Goal: Check status: Check status

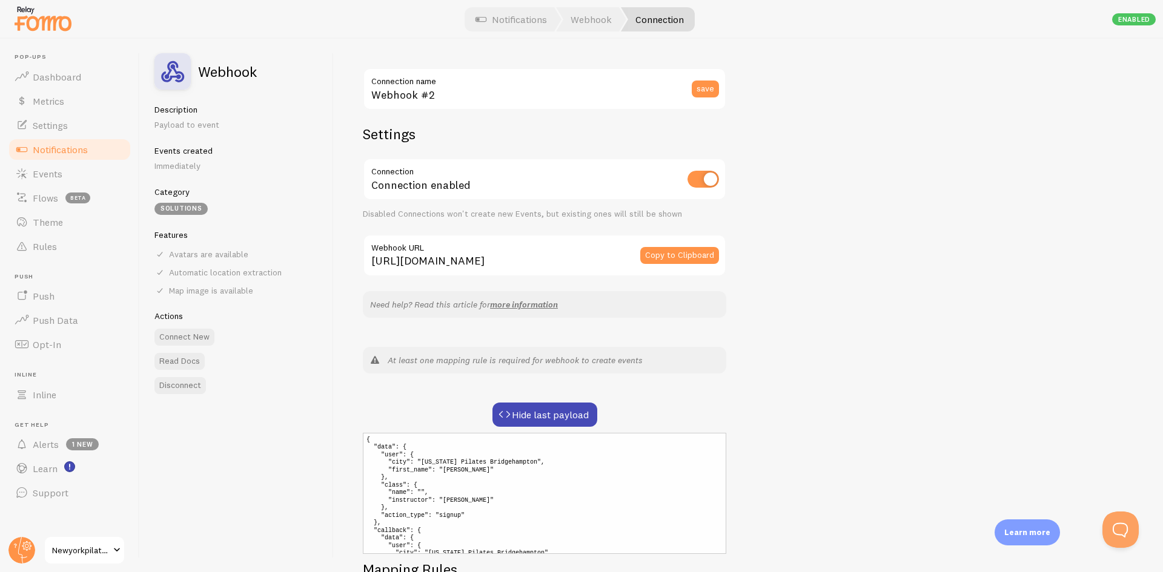
scroll to position [121, 0]
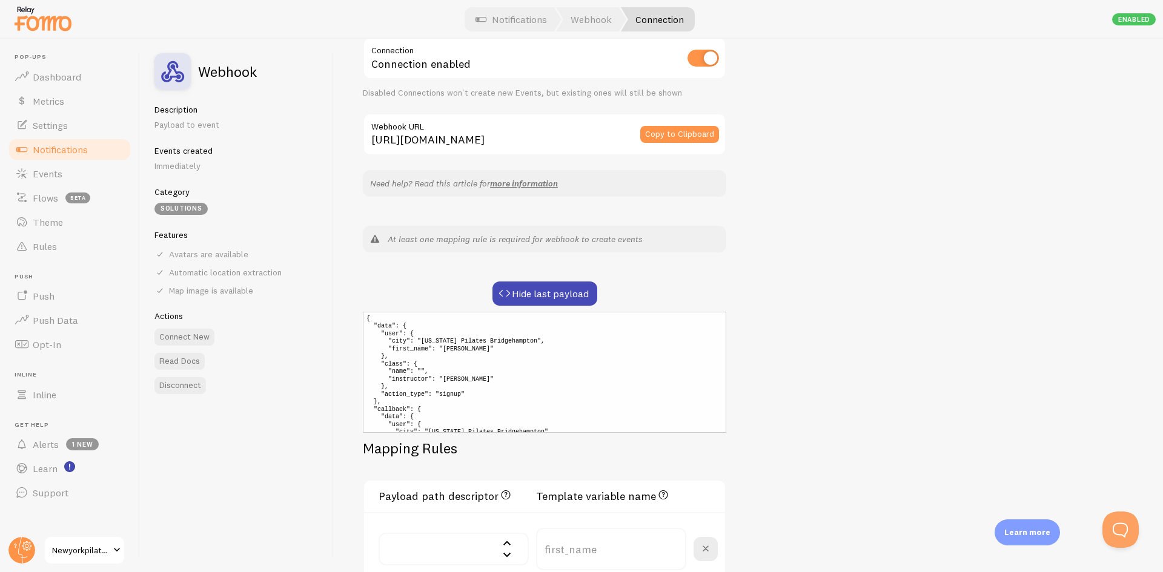
click at [896, 320] on div "Webhook #2 Connection name save Settings Connection Connection enabled Disabled…" at bounding box center [748, 306] width 829 height 534
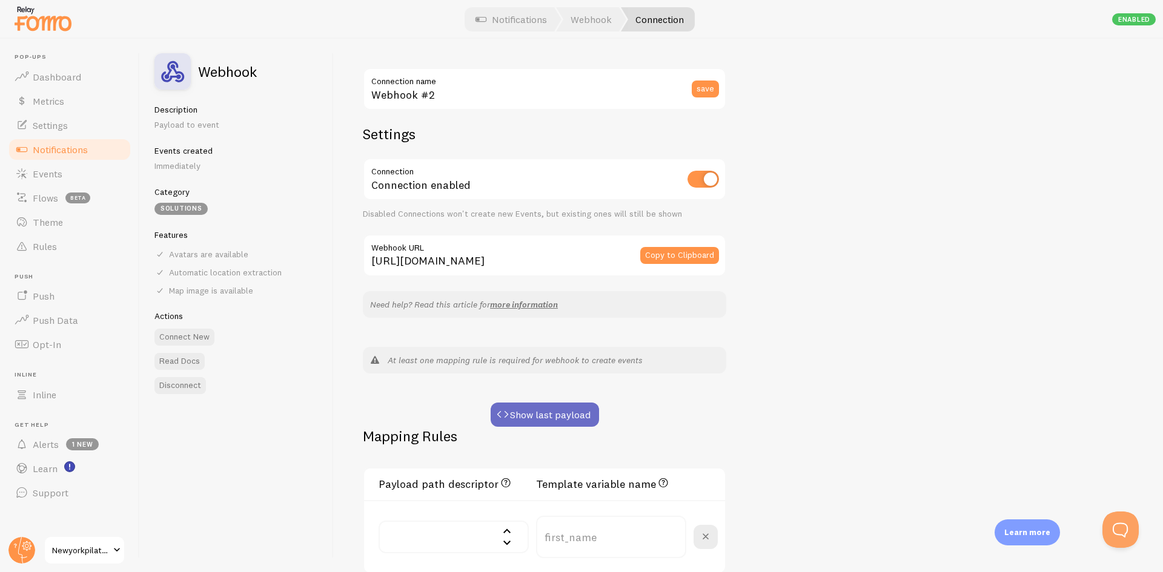
click at [549, 410] on button "Show last payload" at bounding box center [545, 415] width 108 height 24
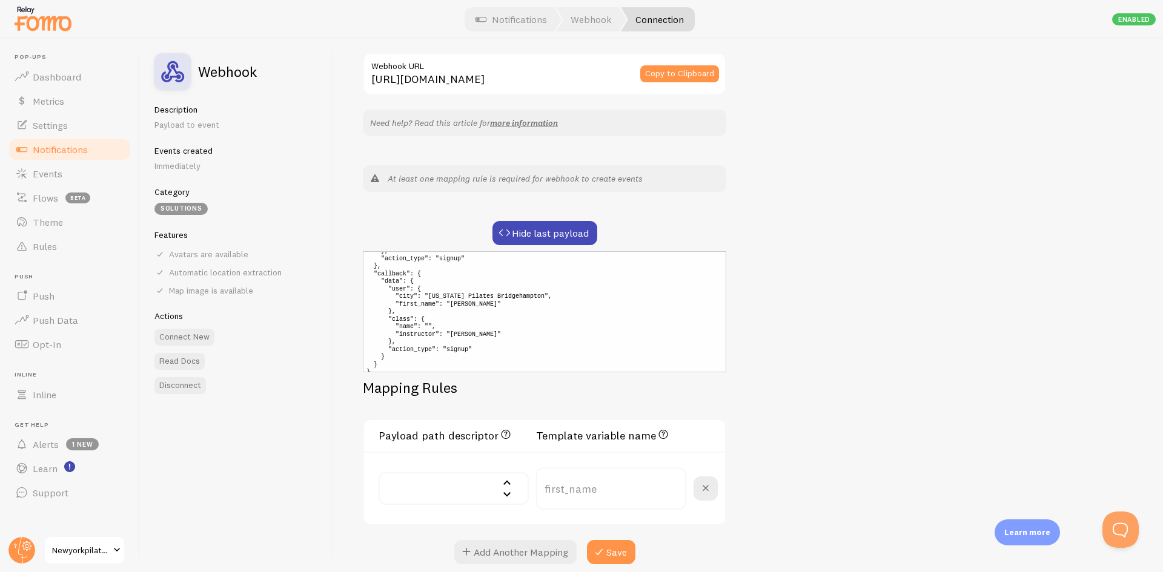
scroll to position [83, 0]
click at [828, 351] on div "Webhook #2 Connection name save Settings Connection Connection enabled Disabled…" at bounding box center [748, 306] width 829 height 534
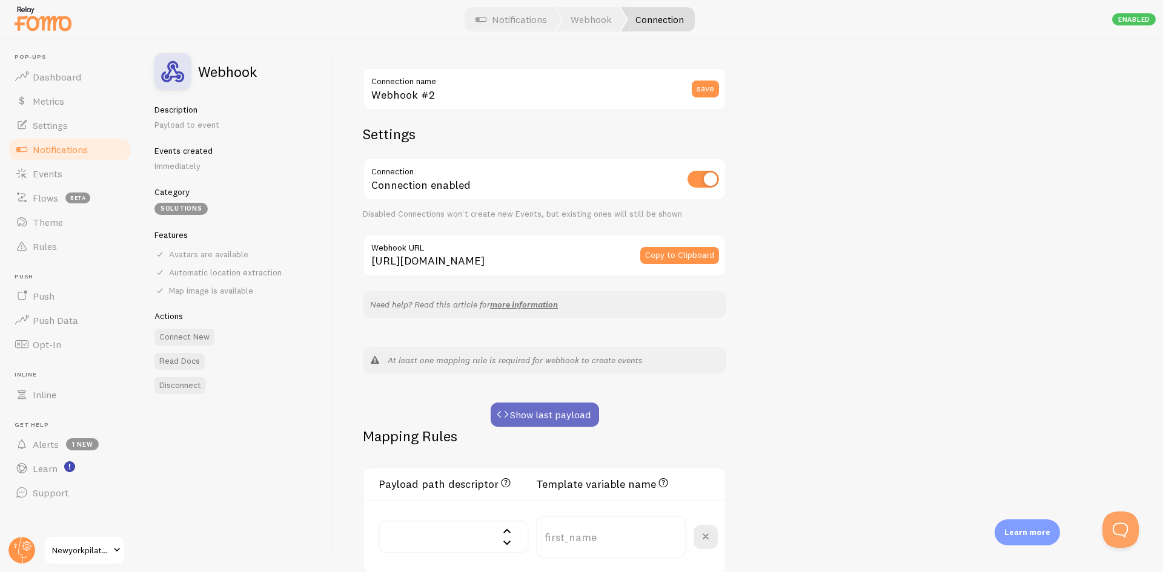
click at [566, 417] on button "Show last payload" at bounding box center [545, 415] width 108 height 24
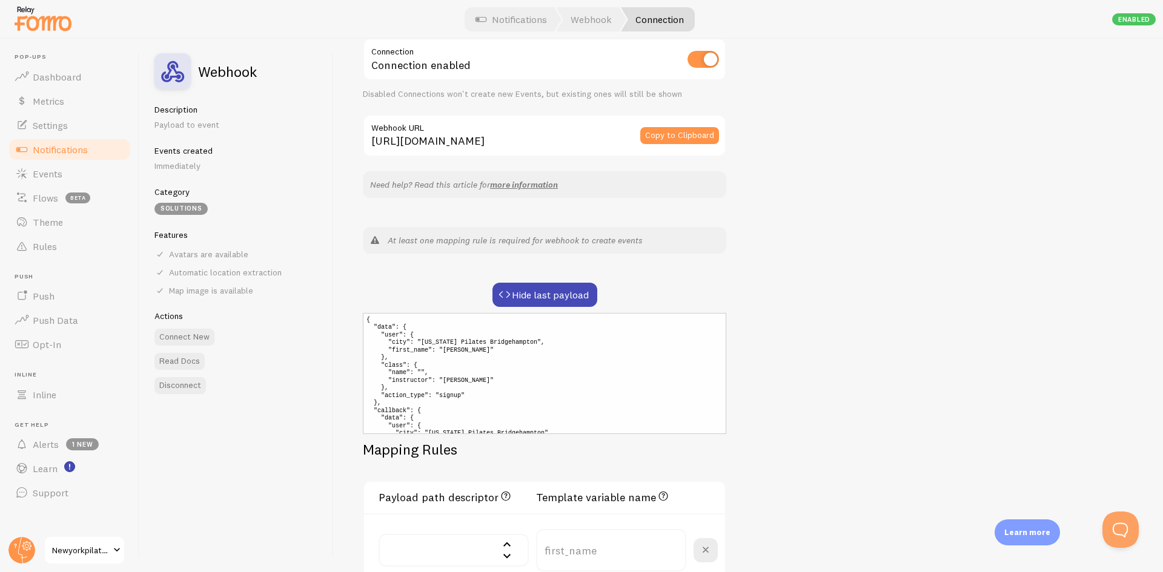
scroll to position [121, 0]
click at [580, 292] on button "Hide last payload" at bounding box center [544, 294] width 105 height 24
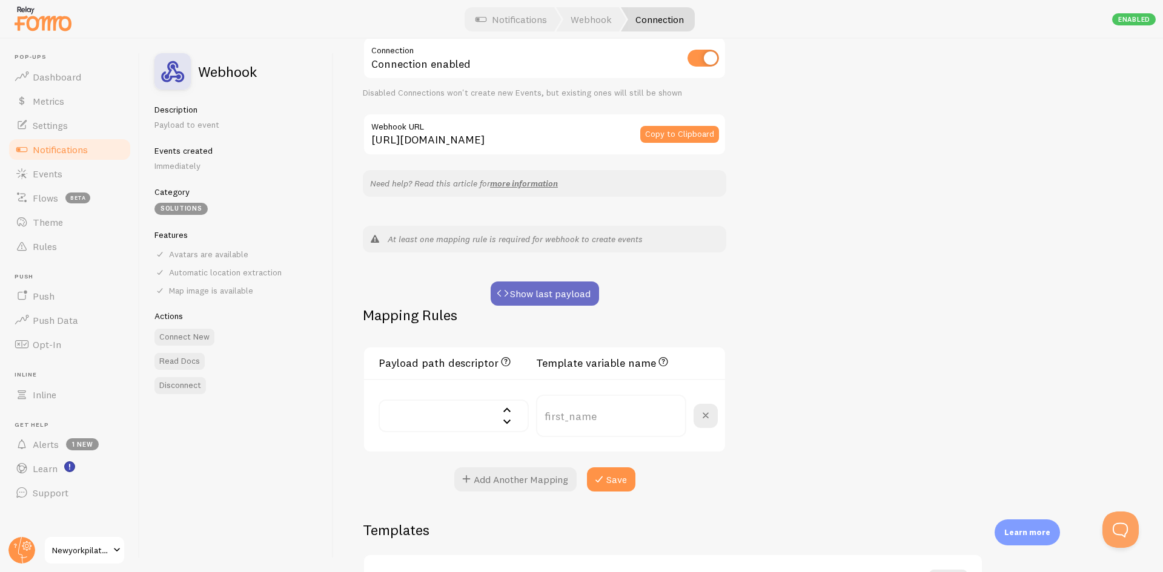
click at [580, 292] on button "Show last payload" at bounding box center [545, 294] width 108 height 24
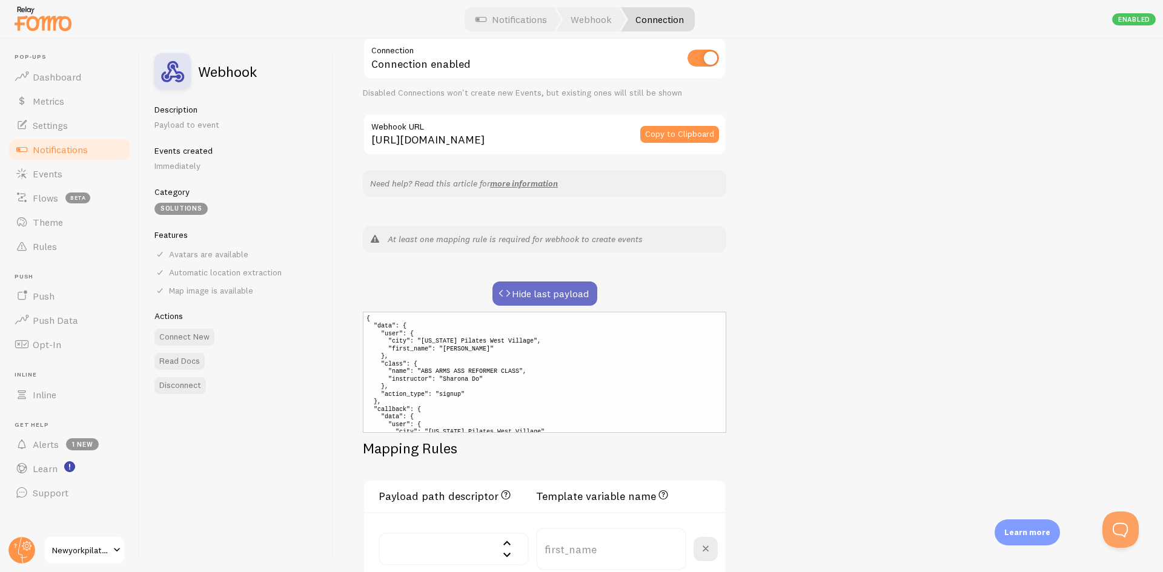
click at [580, 292] on button "Hide last payload" at bounding box center [544, 294] width 105 height 24
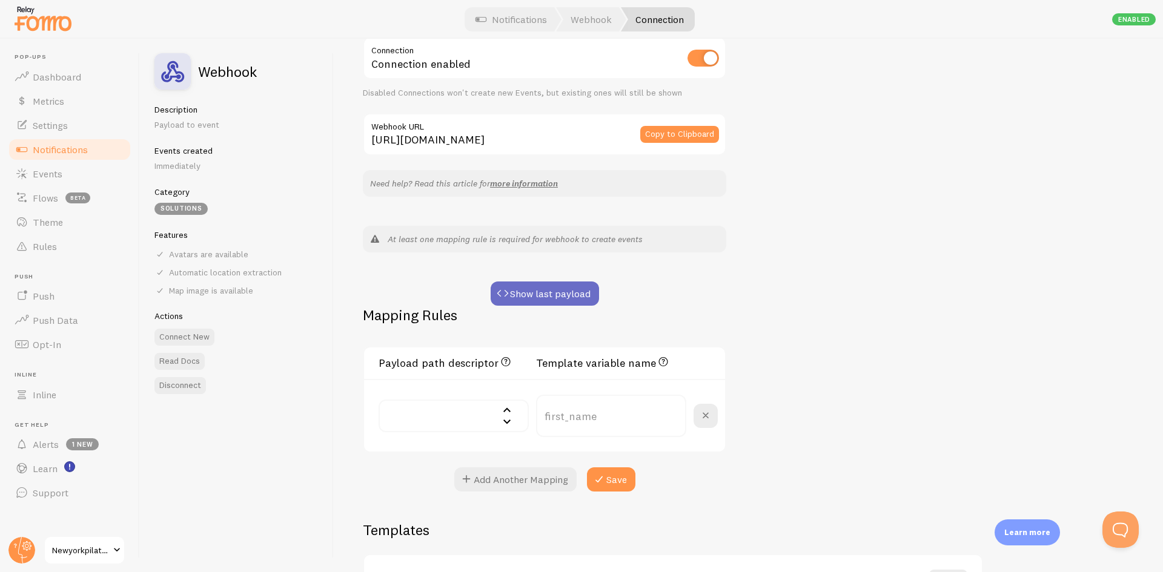
click at [580, 292] on button "Show last payload" at bounding box center [545, 294] width 108 height 24
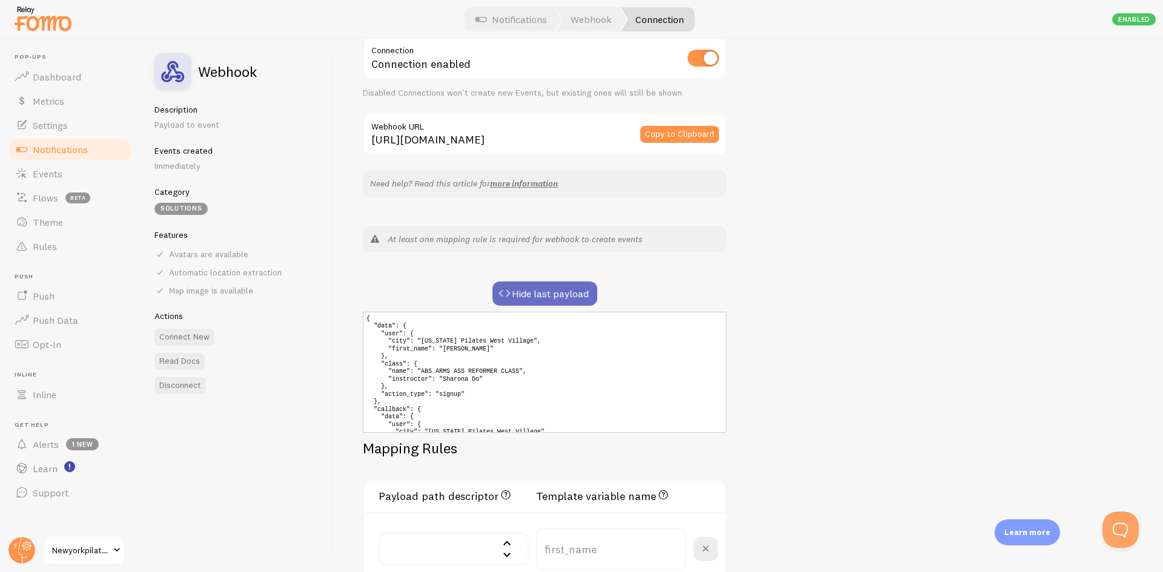
click at [580, 292] on button "Hide last payload" at bounding box center [544, 294] width 105 height 24
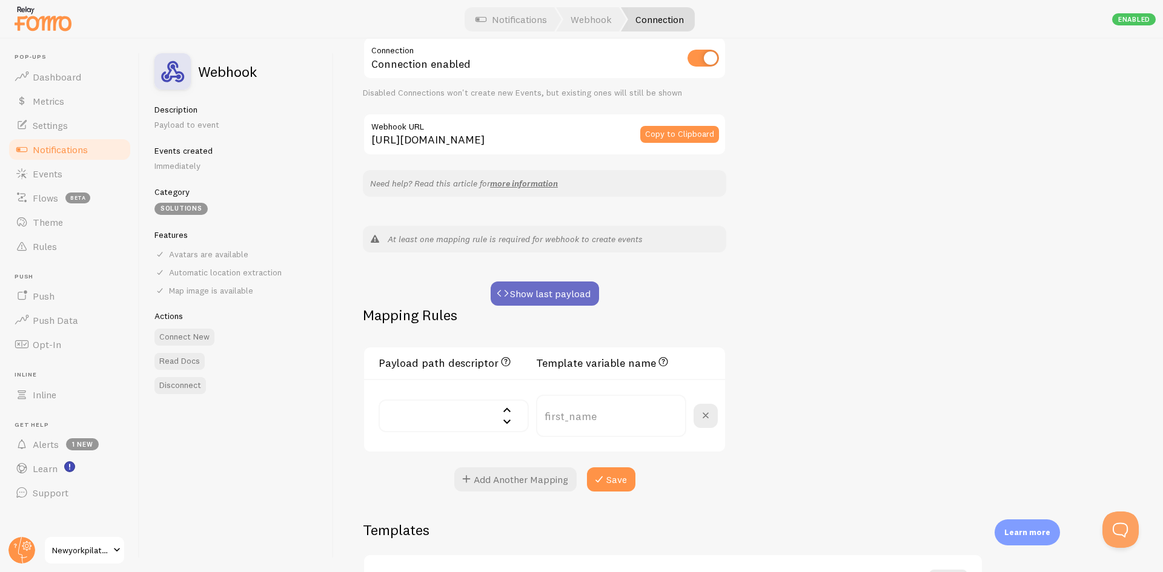
click at [580, 292] on button "Show last payload" at bounding box center [545, 294] width 108 height 24
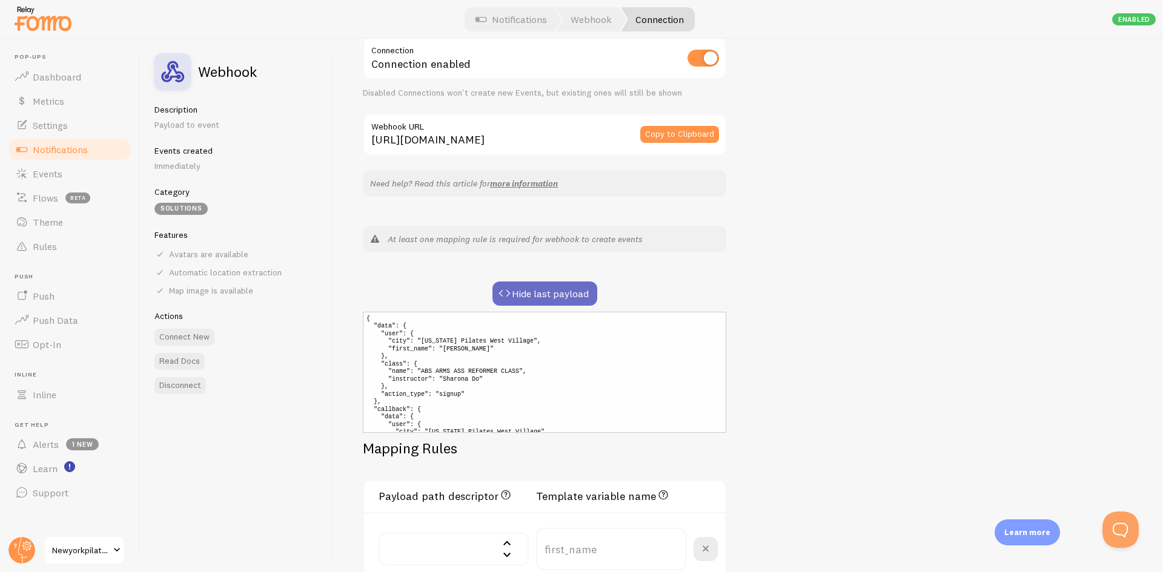
click at [580, 292] on button "Hide last payload" at bounding box center [544, 294] width 105 height 24
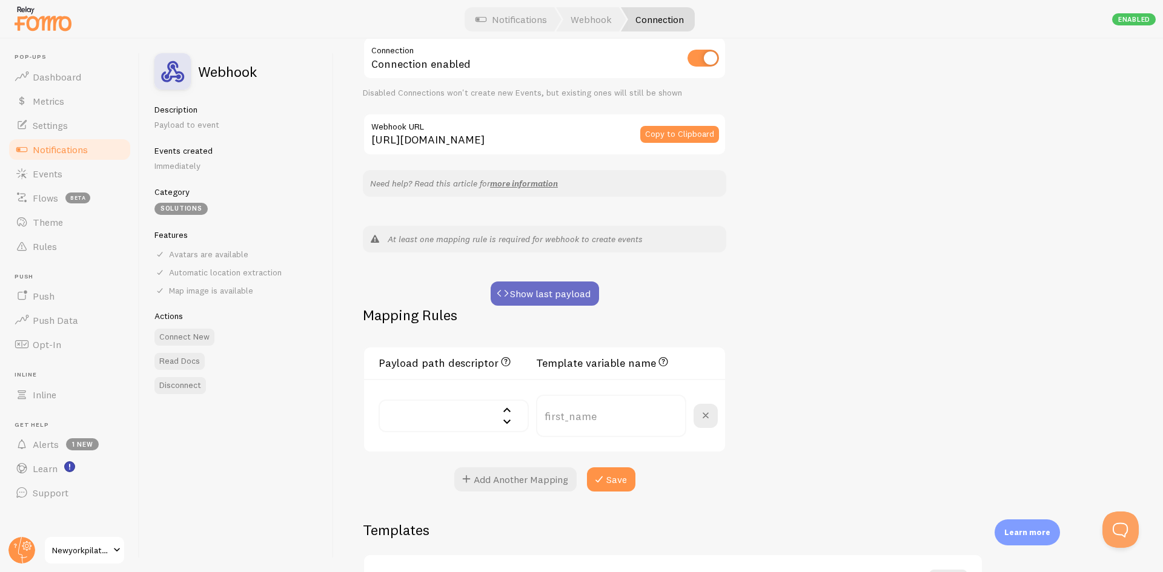
click at [580, 292] on button "Show last payload" at bounding box center [545, 294] width 108 height 24
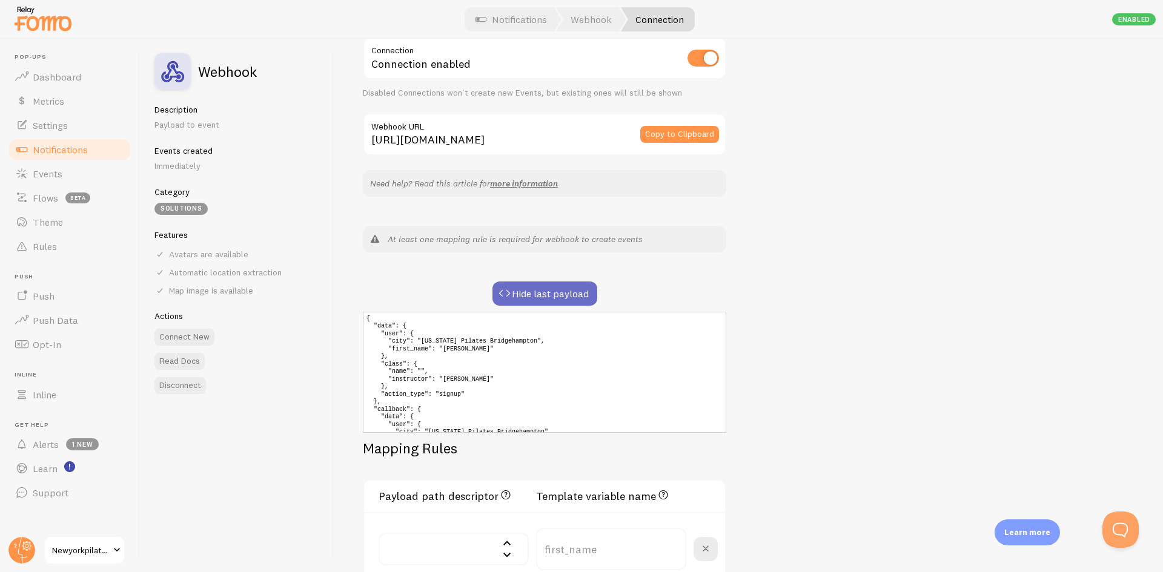
click at [580, 292] on button "Hide last payload" at bounding box center [544, 294] width 105 height 24
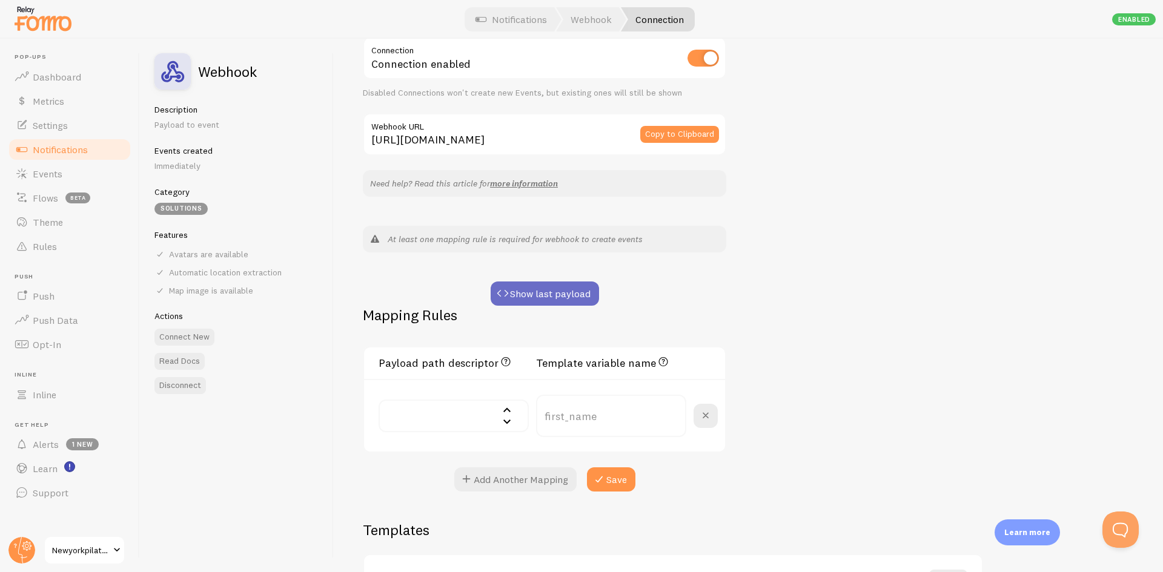
click at [580, 292] on button "Show last payload" at bounding box center [545, 294] width 108 height 24
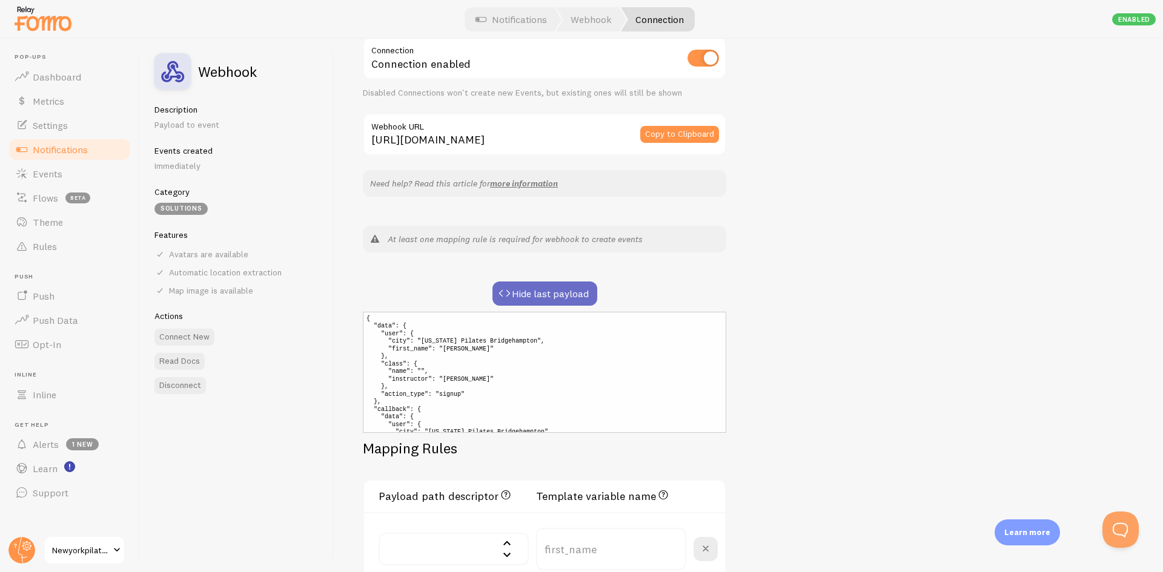
click at [526, 291] on button "Hide last payload" at bounding box center [544, 294] width 105 height 24
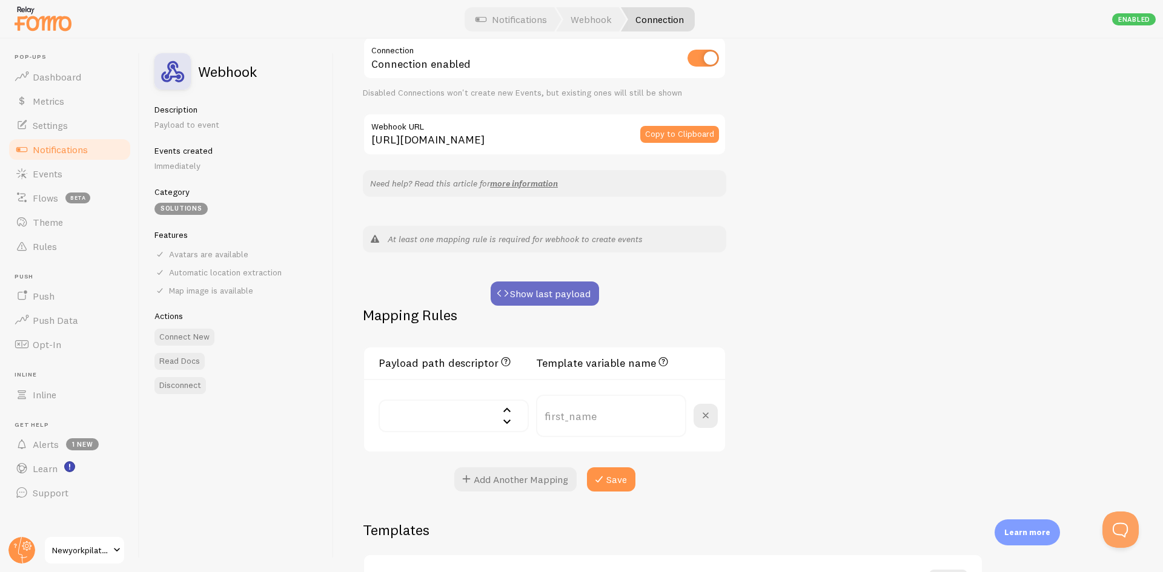
click at [526, 291] on button "Show last payload" at bounding box center [545, 294] width 108 height 24
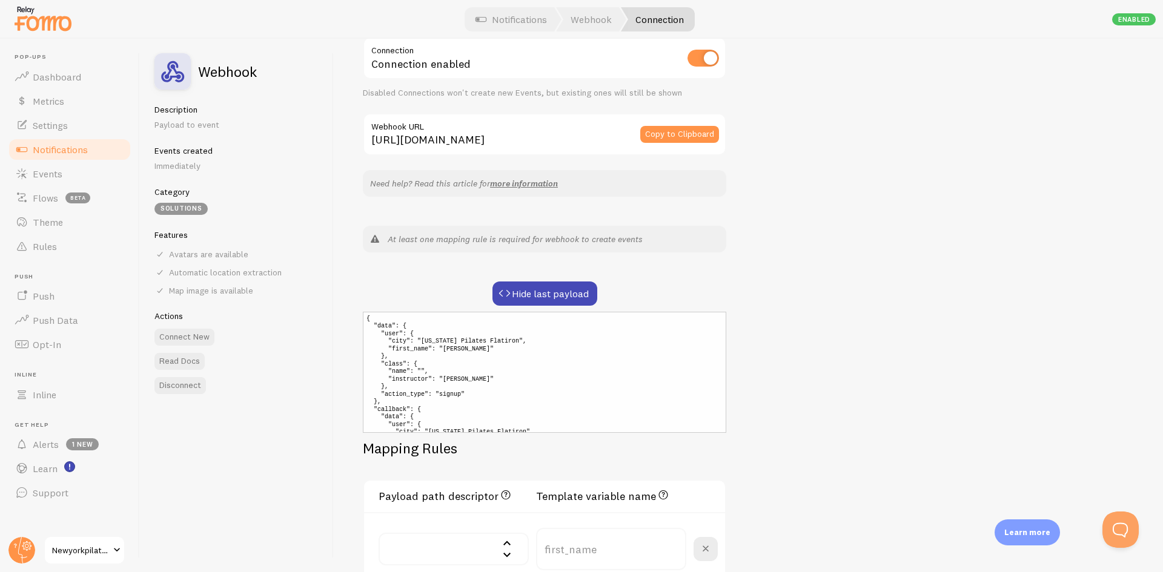
click at [967, 320] on div "Webhook #2 Connection name save Settings Connection Connection enabled Disabled…" at bounding box center [748, 306] width 829 height 534
click at [563, 289] on button "Hide last payload" at bounding box center [544, 294] width 105 height 24
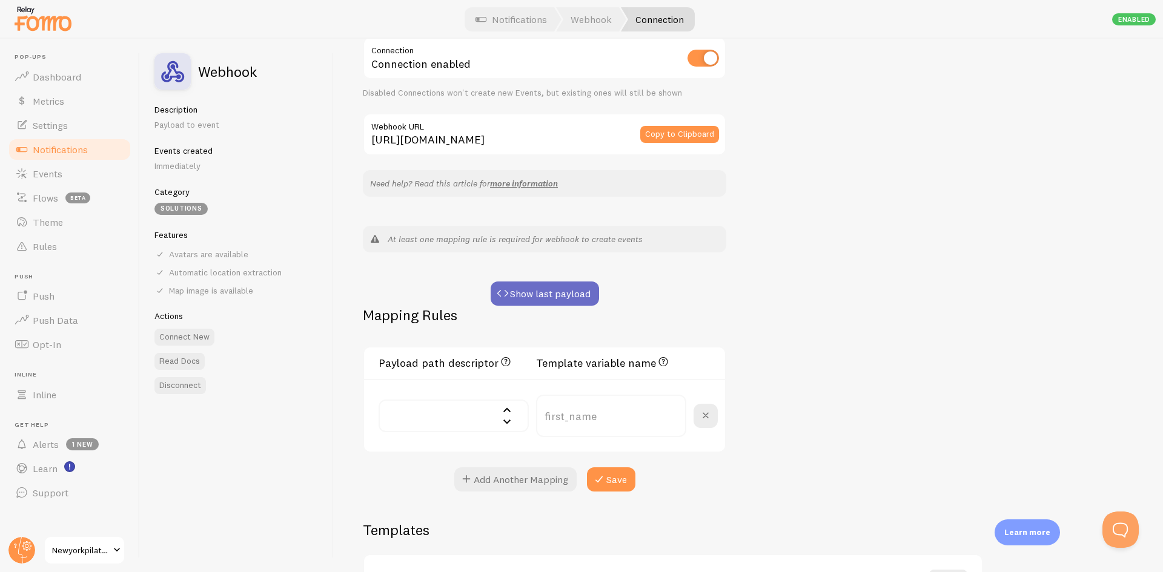
click at [563, 289] on button "Show last payload" at bounding box center [545, 294] width 108 height 24
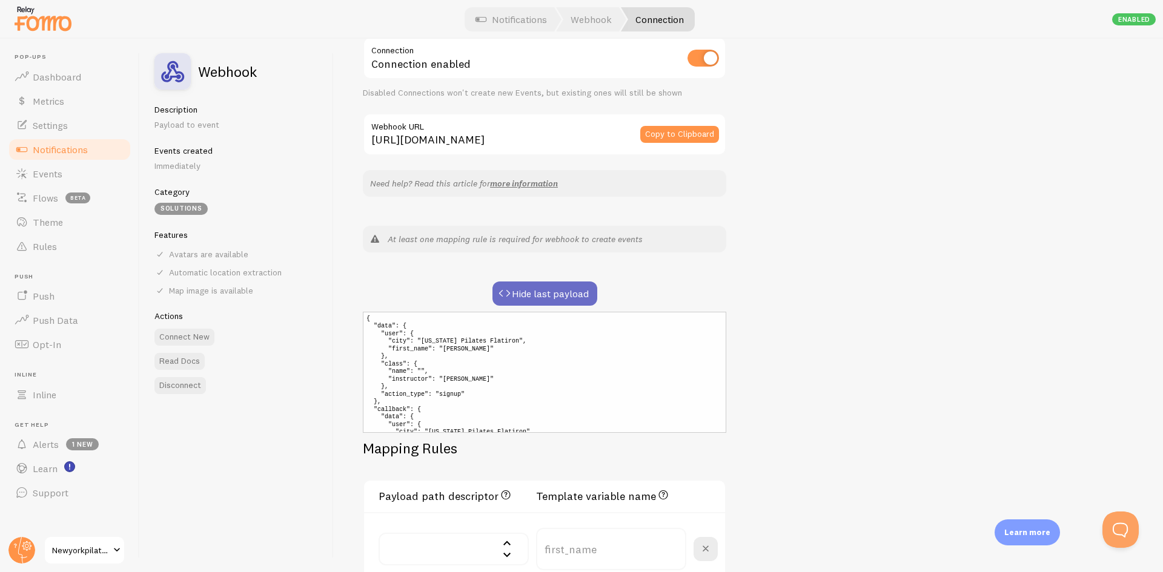
click at [563, 289] on button "Hide last payload" at bounding box center [544, 294] width 105 height 24
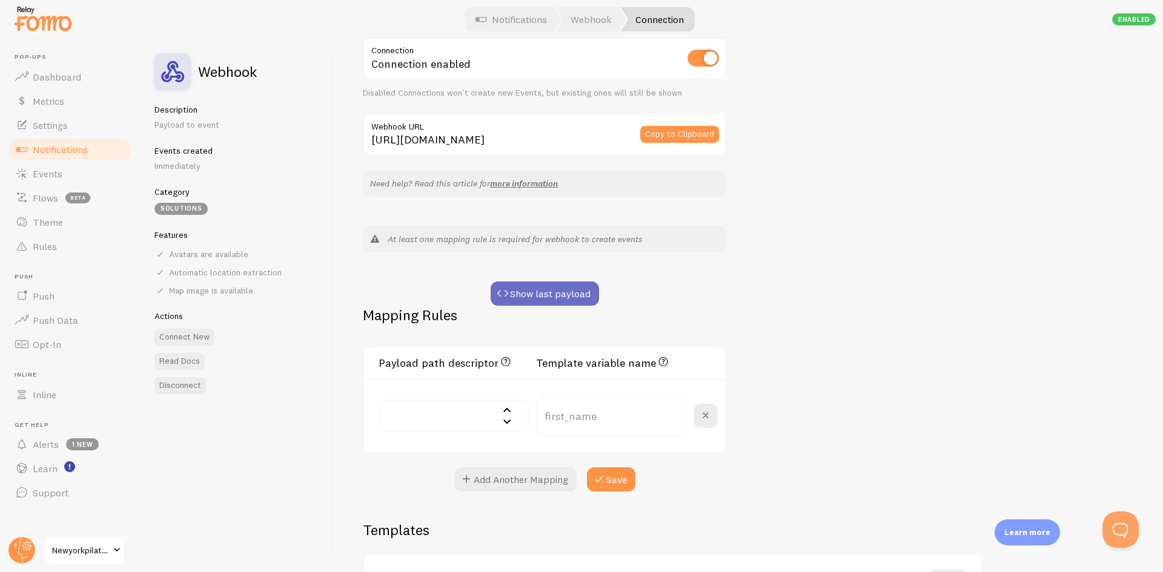
click at [563, 289] on button "Show last payload" at bounding box center [545, 294] width 108 height 24
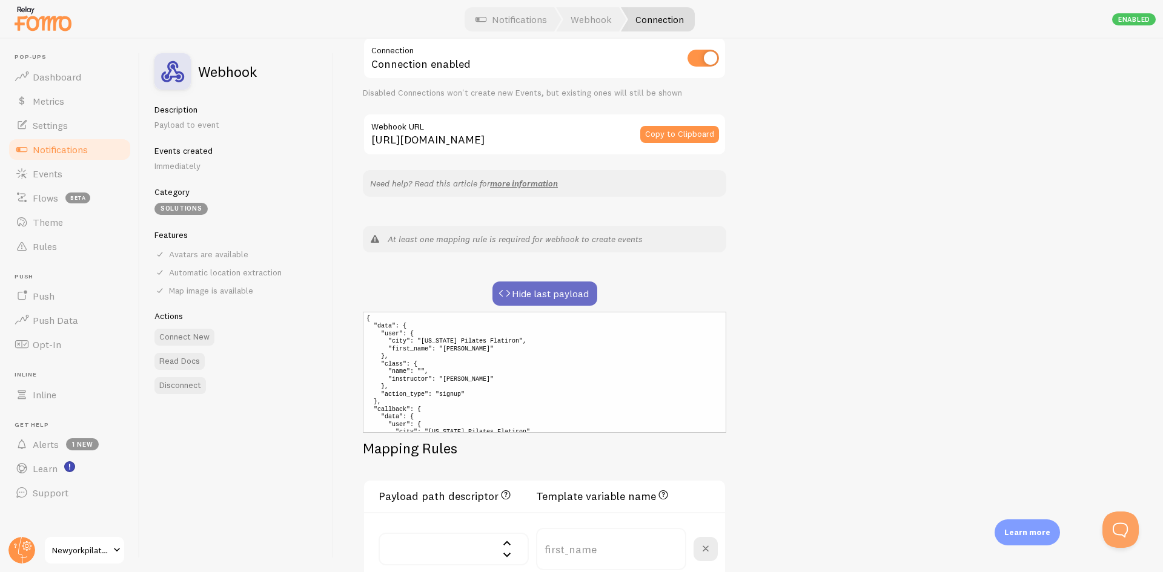
click at [563, 289] on button "Hide last payload" at bounding box center [544, 294] width 105 height 24
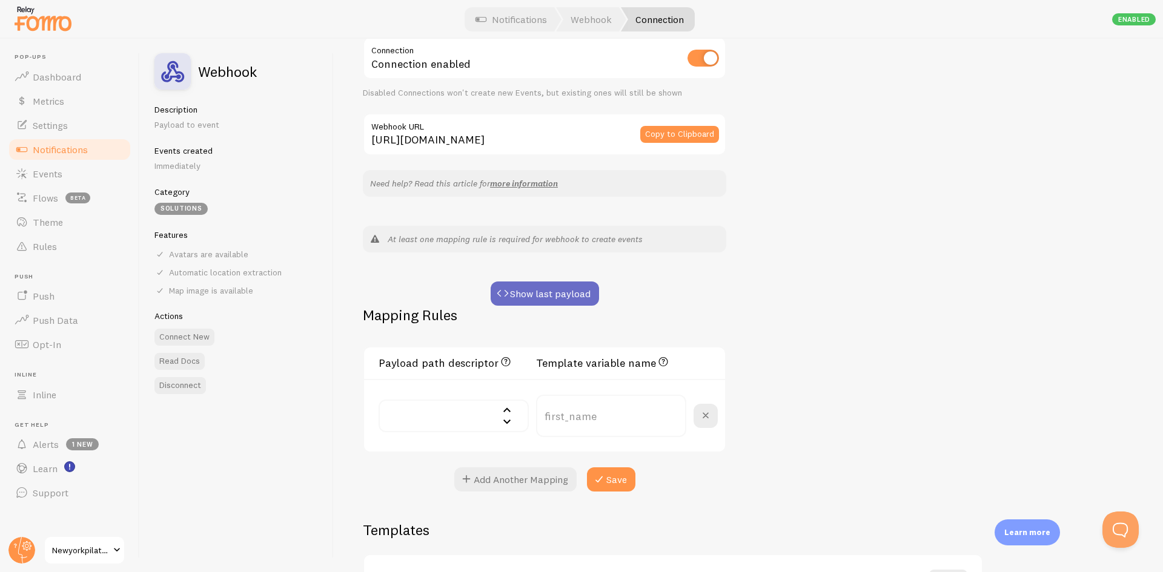
click at [563, 289] on button "Show last payload" at bounding box center [545, 294] width 108 height 24
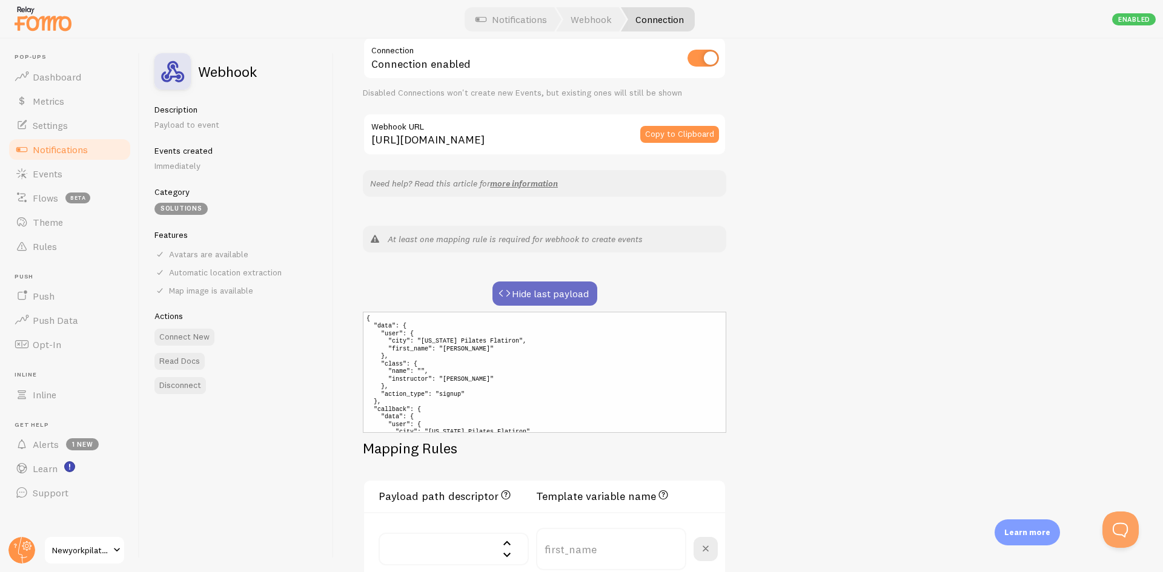
click at [563, 289] on button "Hide last payload" at bounding box center [544, 294] width 105 height 24
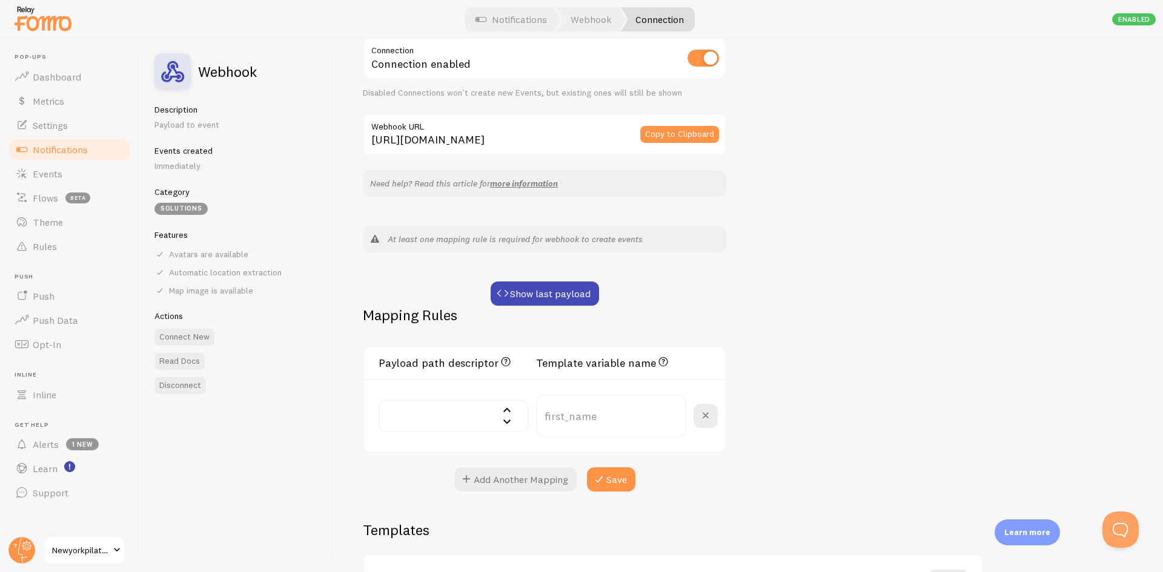
click at [664, 291] on div "Show last payload" at bounding box center [544, 294] width 363 height 24
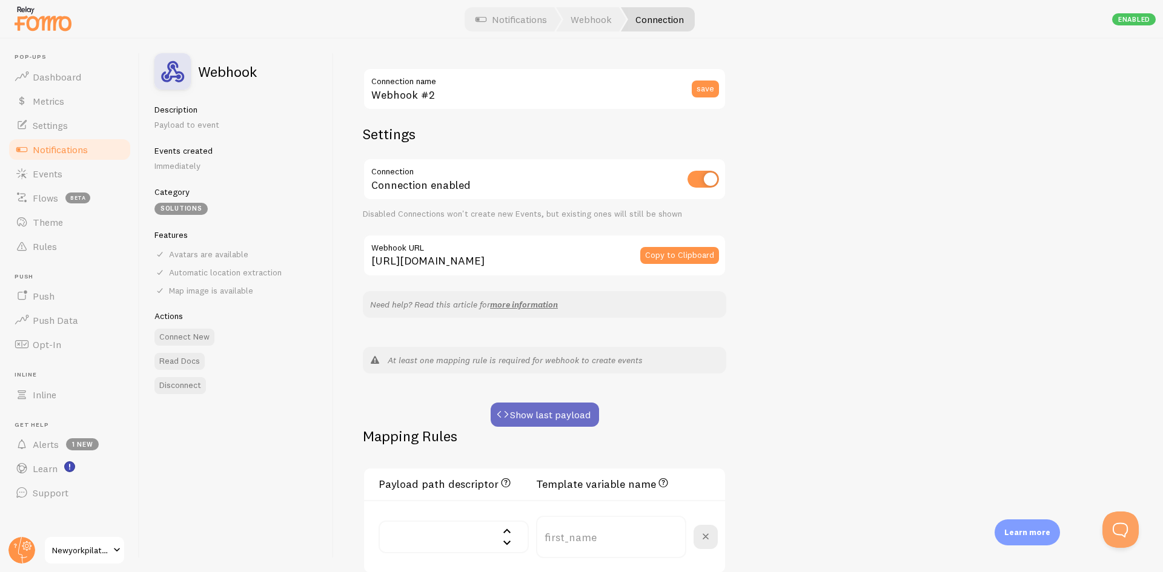
click at [566, 406] on button "Show last payload" at bounding box center [545, 415] width 108 height 24
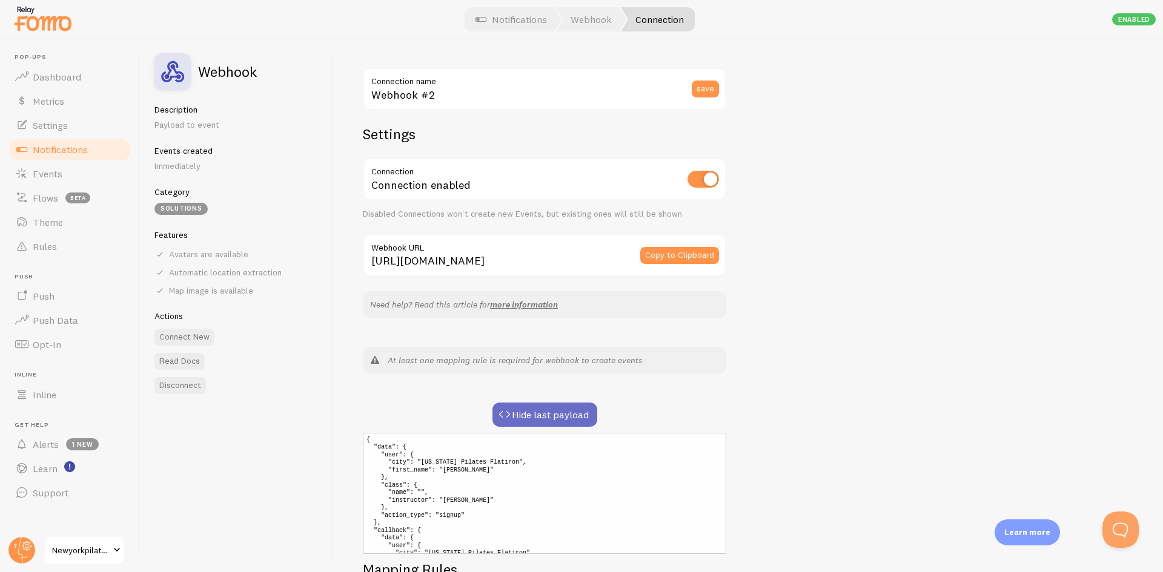
click at [566, 406] on button "Hide last payload" at bounding box center [544, 415] width 105 height 24
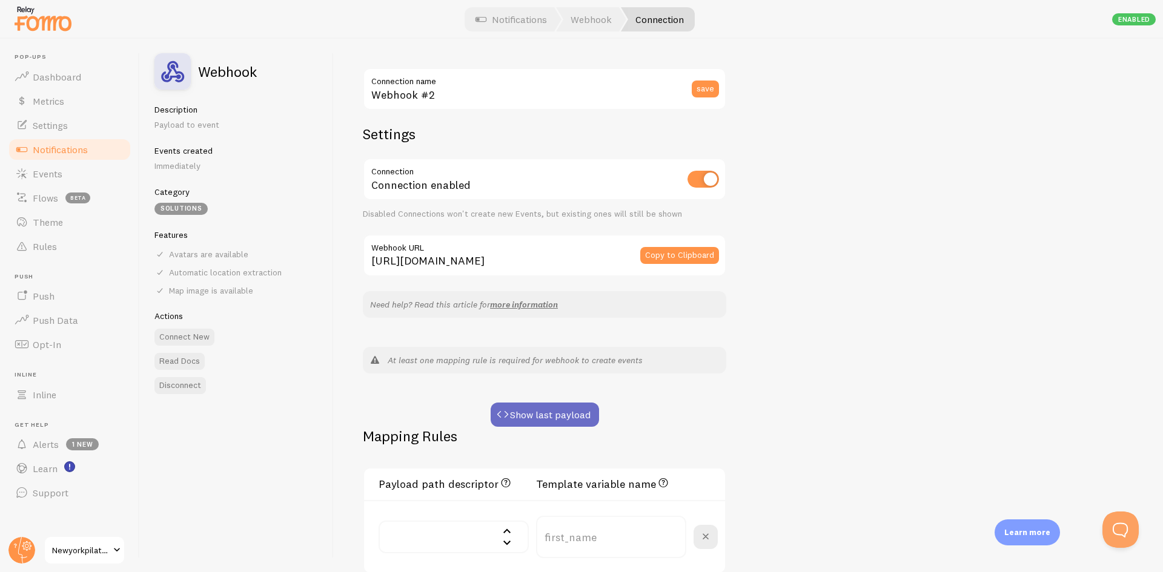
click at [566, 406] on button "Show last payload" at bounding box center [545, 415] width 108 height 24
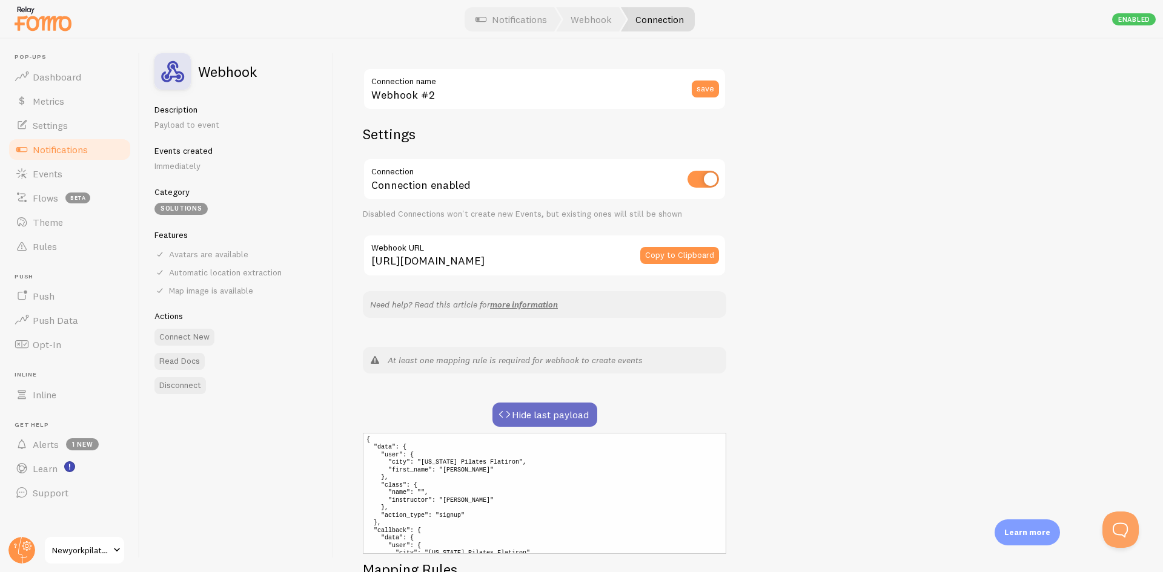
click at [566, 406] on button "Hide last payload" at bounding box center [544, 415] width 105 height 24
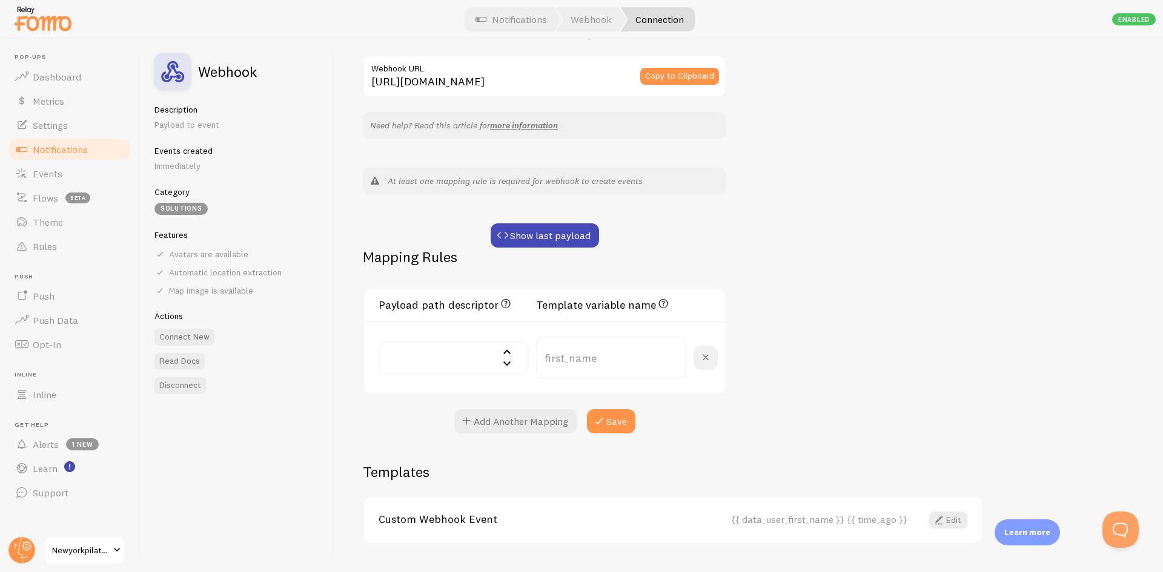
scroll to position [182, 0]
click at [575, 233] on button "Show last payload" at bounding box center [545, 233] width 108 height 24
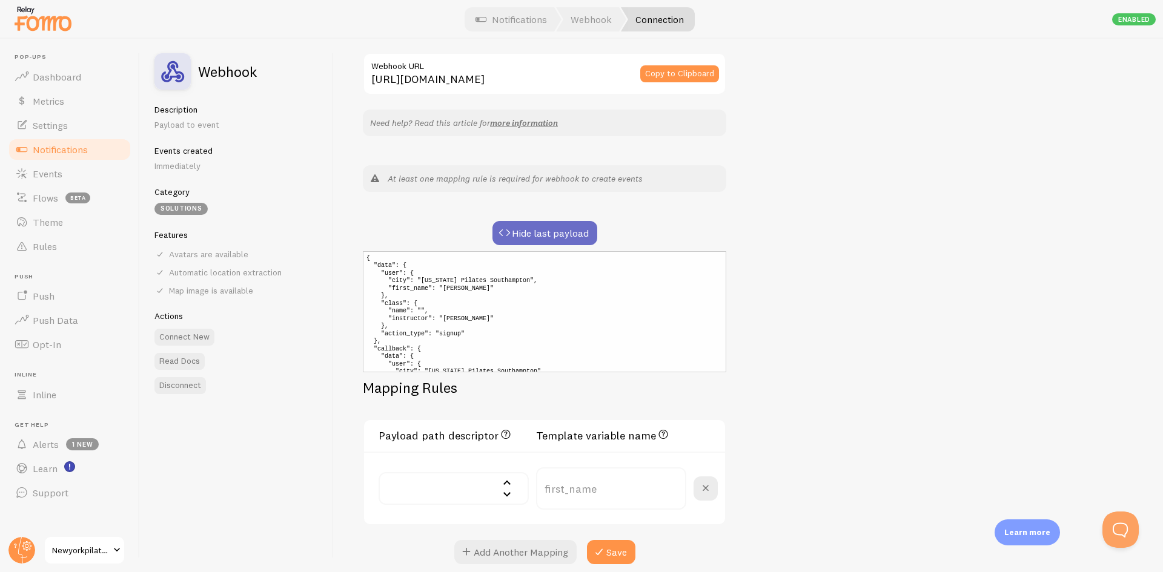
click at [575, 233] on button "Hide last payload" at bounding box center [544, 233] width 105 height 24
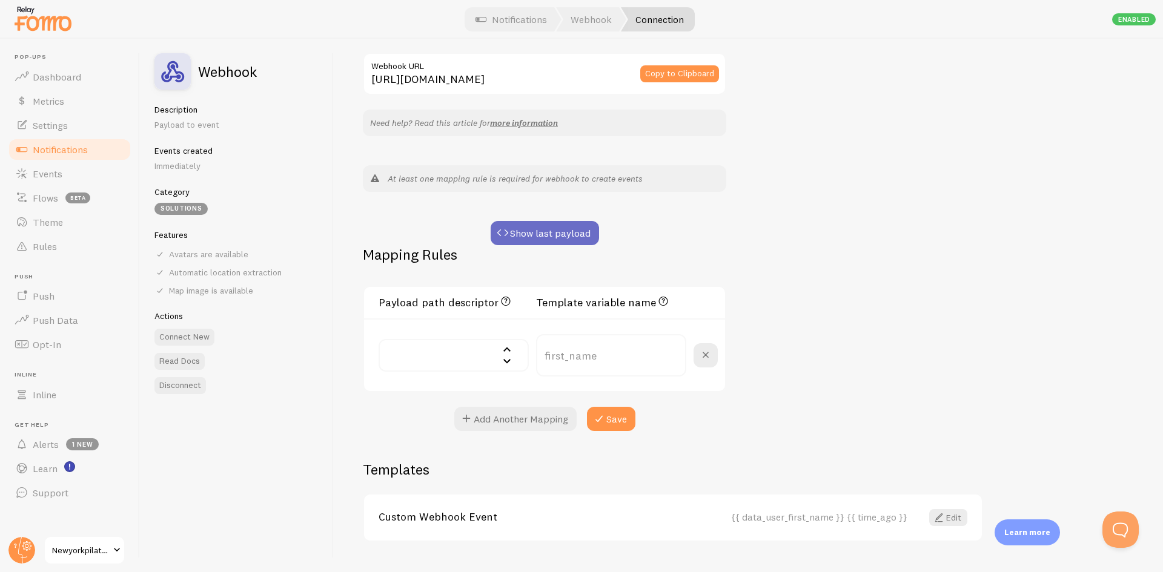
click at [575, 233] on button "Show last payload" at bounding box center [545, 233] width 108 height 24
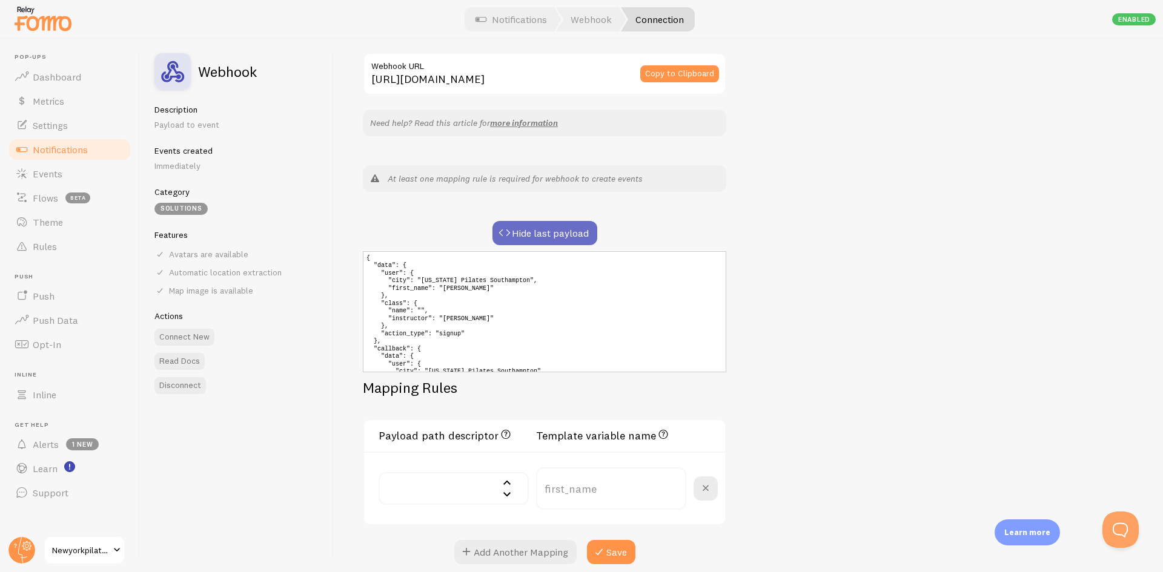
click at [575, 233] on button "Hide last payload" at bounding box center [544, 233] width 105 height 24
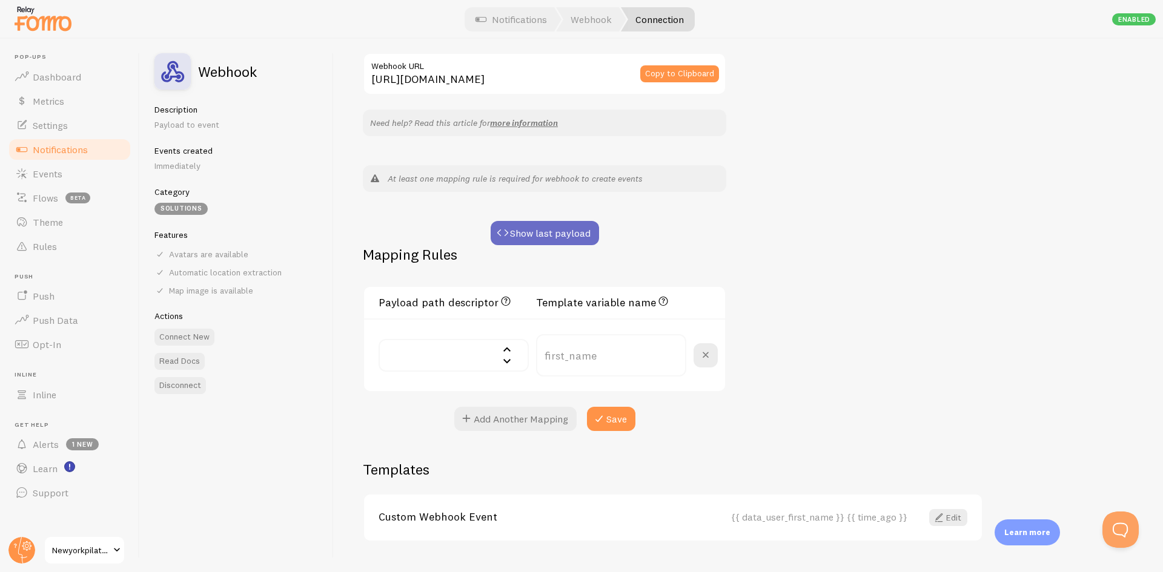
click at [544, 234] on button "Show last payload" at bounding box center [545, 233] width 108 height 24
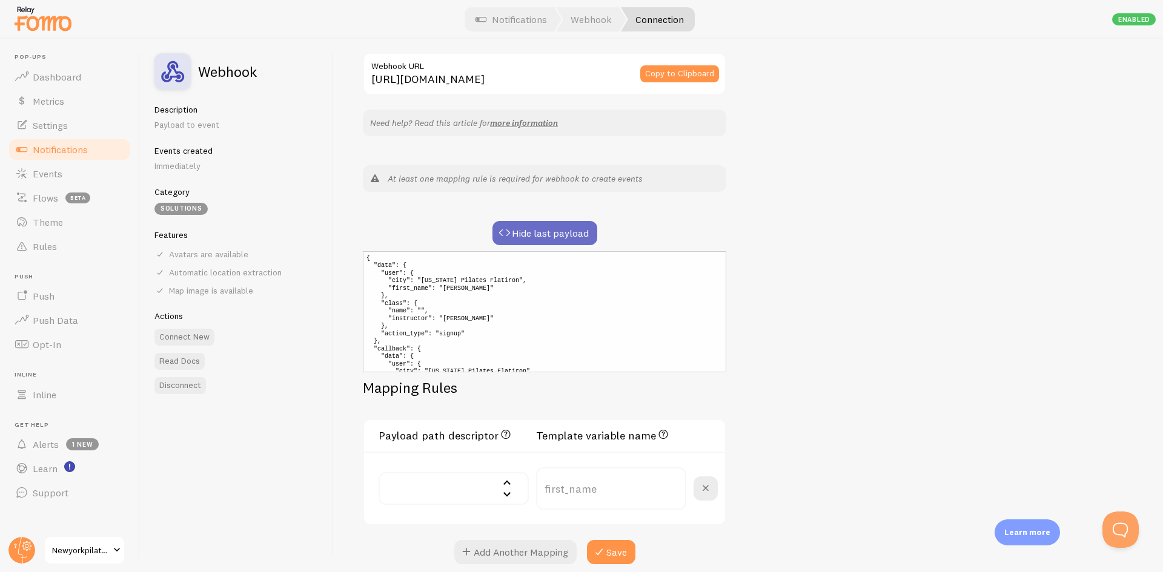
click at [544, 234] on button "Hide last payload" at bounding box center [544, 233] width 105 height 24
